Goal: Information Seeking & Learning: Learn about a topic

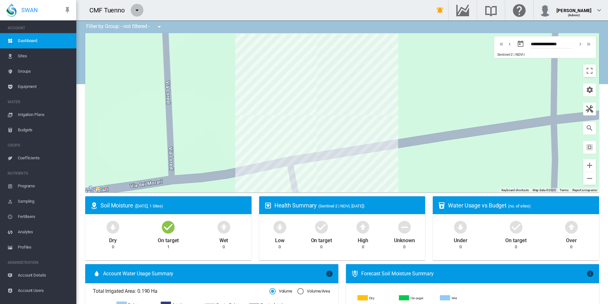
click at [138, 10] on md-icon "icon-menu-down" at bounding box center [137, 10] width 8 height 8
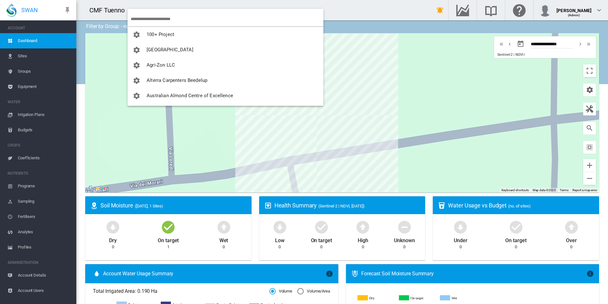
click at [148, 16] on input "search" at bounding box center [227, 18] width 193 height 15
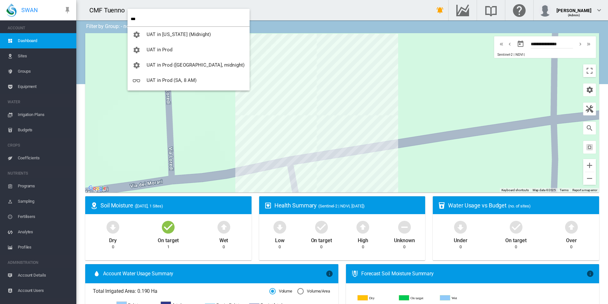
type input "***"
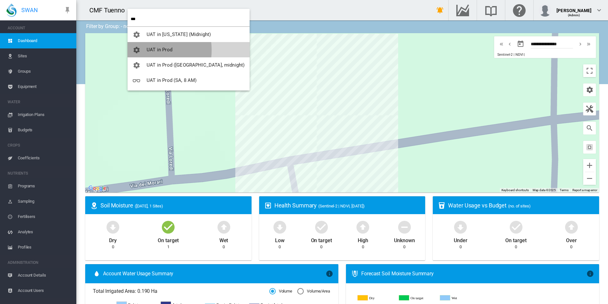
click at [141, 50] on span "button" at bounding box center [140, 50] width 14 height 6
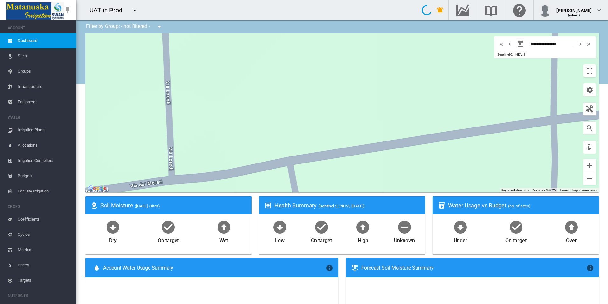
click at [18, 103] on span "Equipment" at bounding box center [44, 101] width 53 height 15
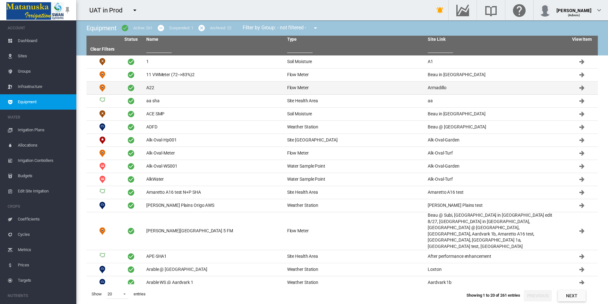
click at [157, 88] on td "A22" at bounding box center [214, 87] width 141 height 13
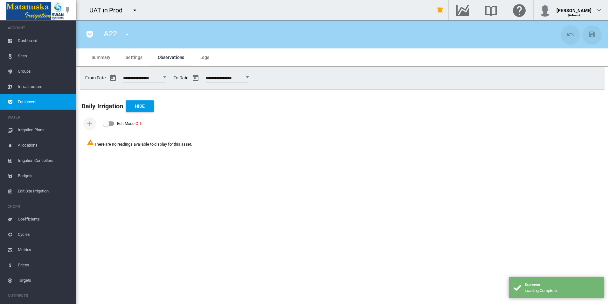
click at [52, 100] on span "Equipment" at bounding box center [44, 101] width 53 height 15
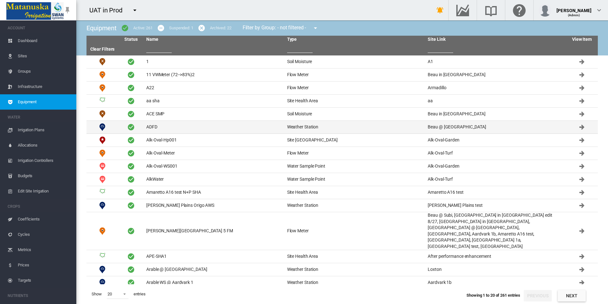
click at [198, 127] on td "ADFD" at bounding box center [214, 127] width 141 height 13
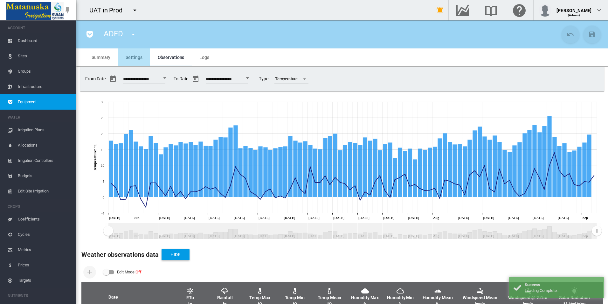
click at [137, 59] on span "Settings" at bounding box center [134, 57] width 17 height 5
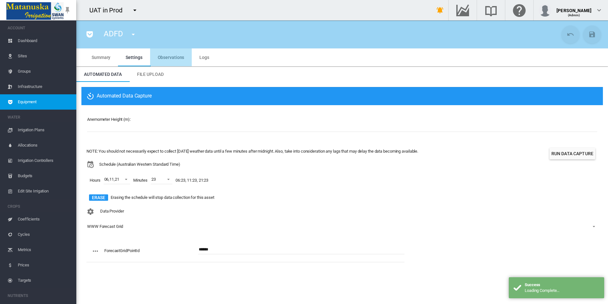
click at [176, 50] on md-tab-item "Observations" at bounding box center [171, 57] width 42 height 18
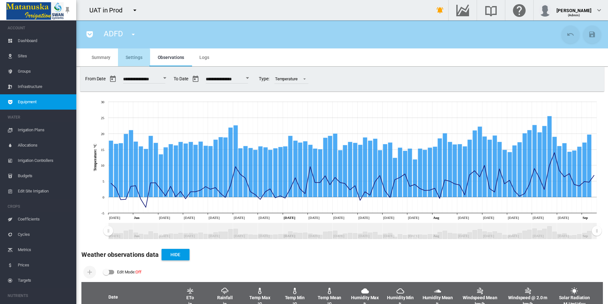
click at [128, 61] on md-tab-item "Settings" at bounding box center [134, 57] width 32 height 18
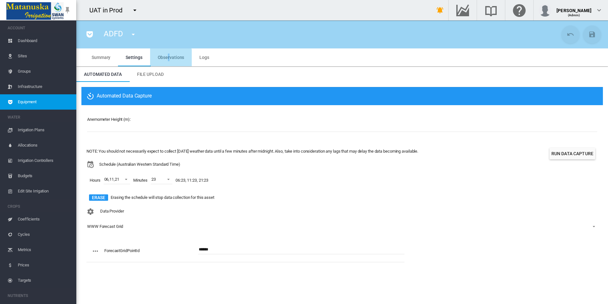
click at [168, 58] on span "Observations" at bounding box center [171, 57] width 27 height 5
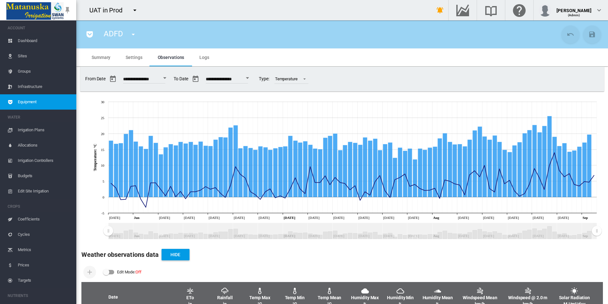
drag, startPoint x: 168, startPoint y: 58, endPoint x: 133, endPoint y: 59, distance: 35.0
click at [133, 59] on span "Settings" at bounding box center [134, 57] width 17 height 5
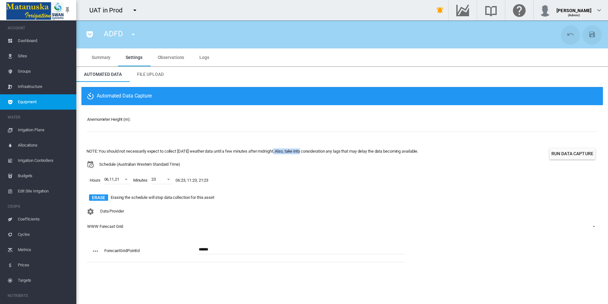
drag, startPoint x: 284, startPoint y: 149, endPoint x: 242, endPoint y: 144, distance: 42.3
click at [242, 144] on div "Anemometer Height (m): ** NOTE: You should not necessarily expect to collect [D…" at bounding box center [342, 187] width 522 height 165
drag, startPoint x: 242, startPoint y: 144, endPoint x: 280, endPoint y: 149, distance: 38.2
click at [280, 149] on div "NOTE: You should not necessarily expect to collect [DATE] weather data until a …" at bounding box center [253, 151] width 332 height 6
drag, startPoint x: 285, startPoint y: 150, endPoint x: 216, endPoint y: 151, distance: 68.4
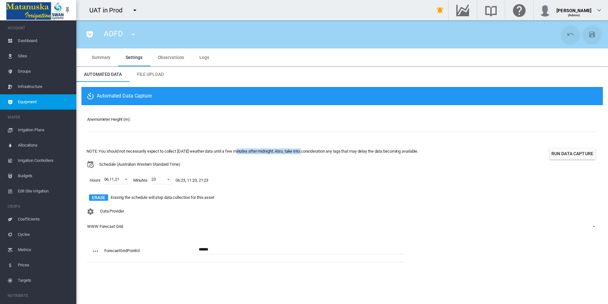
click at [216, 151] on div "NOTE: You should not necessarily expect to collect [DATE] weather data until a …" at bounding box center [253, 151] width 332 height 6
copy div "data until a few minutes after midnight"
click at [91, 36] on md-icon "icon-pocket" at bounding box center [90, 35] width 8 height 8
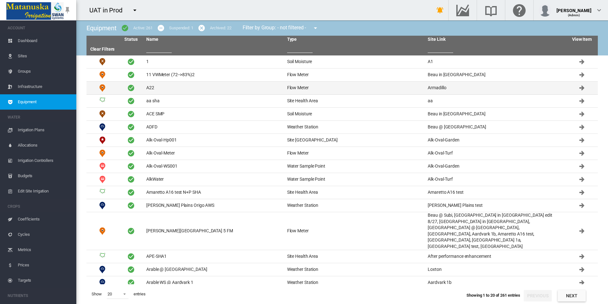
click at [172, 88] on td "A22" at bounding box center [214, 87] width 141 height 13
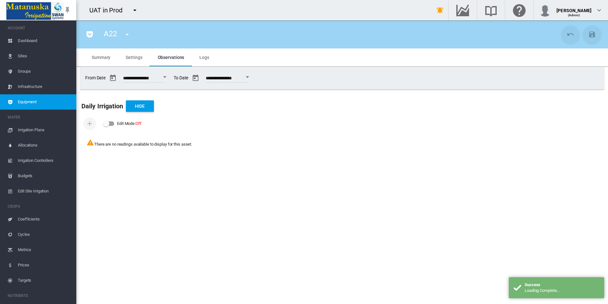
click at [130, 59] on span "Settings" at bounding box center [134, 57] width 17 height 5
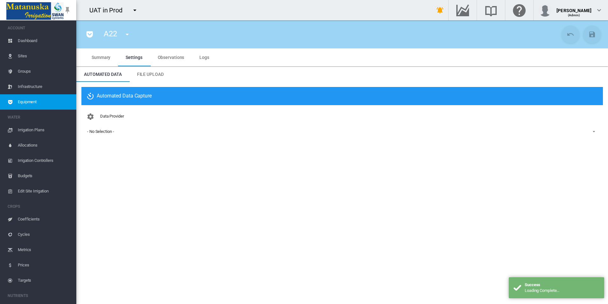
click at [91, 34] on md-icon "icon-pocket" at bounding box center [90, 35] width 8 height 8
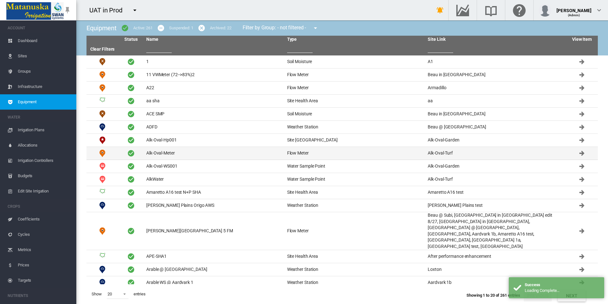
click at [185, 156] on td "Alk-Oval-Meter" at bounding box center [214, 153] width 141 height 13
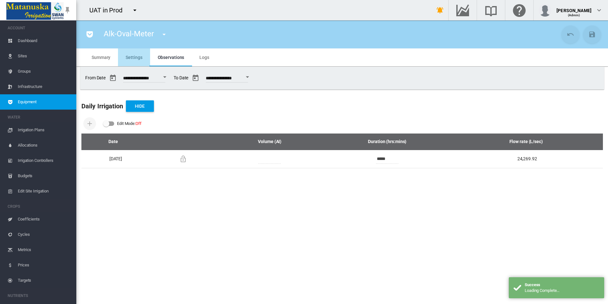
click at [141, 61] on md-tab-item "Settings" at bounding box center [134, 57] width 32 height 18
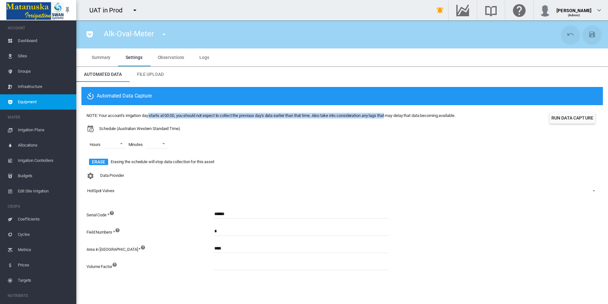
drag, startPoint x: 128, startPoint y: 116, endPoint x: 371, endPoint y: 117, distance: 243.1
click at [371, 117] on div "NOTE: Your account's irrigation day starts at 00:00, you should not expect to c…" at bounding box center [271, 116] width 369 height 6
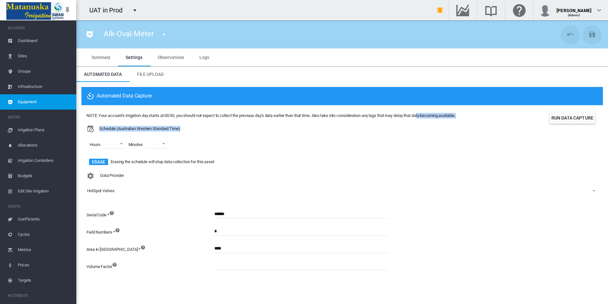
drag, startPoint x: 404, startPoint y: 115, endPoint x: 479, endPoint y: 128, distance: 76.2
click at [479, 128] on div "NOTE: Your account's irrigation day starts at 00:00, you should not expect to c…" at bounding box center [343, 139] width 512 height 59
drag, startPoint x: 479, startPoint y: 128, endPoint x: 465, endPoint y: 137, distance: 16.7
click at [455, 137] on div "Hours 00 01 02 03 04 05 06 07 08 09 10 11 12 13 14 15 16 17 18 19 20 21 22 23 M…" at bounding box center [271, 144] width 369 height 24
